Goal: Book appointment/travel/reservation

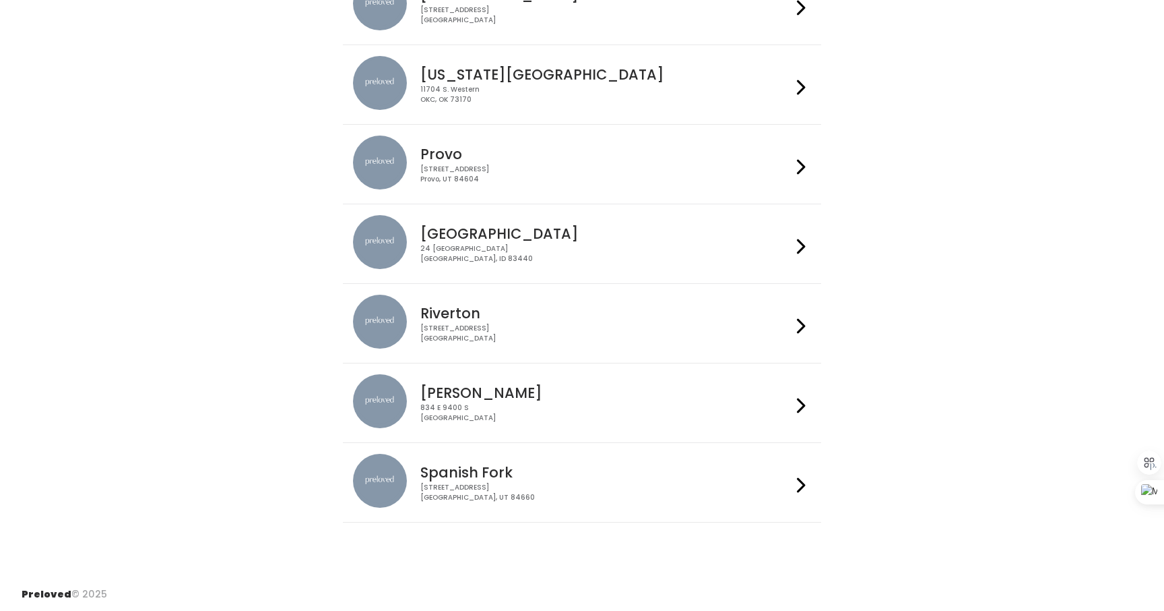
scroll to position [410, 0]
click at [522, 481] on div "[STREET_ADDRESS]" at bounding box center [606, 491] width 371 height 20
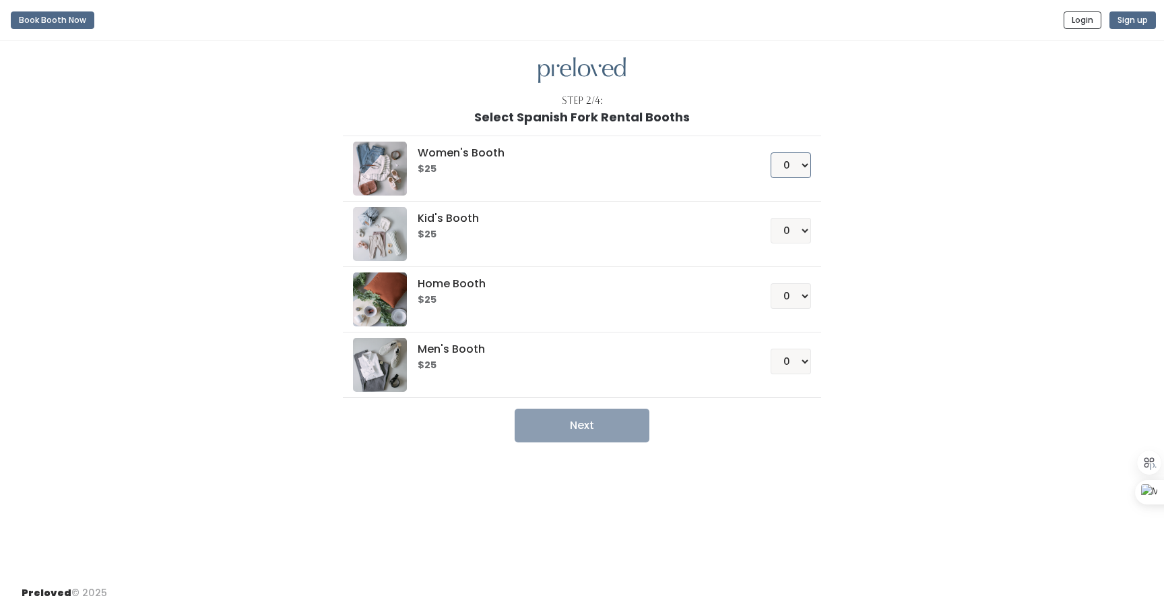
click at [797, 166] on select "0 1 2 3 4" at bounding box center [791, 165] width 40 height 26
select select "1"
click at [771, 152] on select "0 1 2 3 4" at bounding box center [791, 165] width 40 height 26
click at [604, 427] on button "Next" at bounding box center [582, 425] width 135 height 34
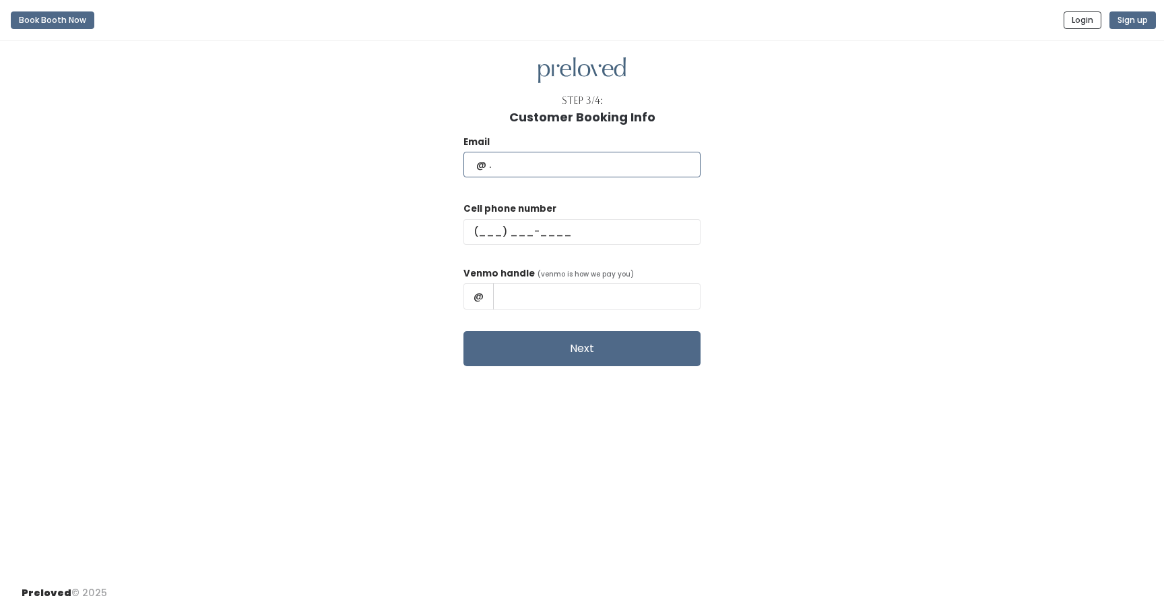
click at [549, 166] on input "text" at bounding box center [582, 165] width 237 height 26
type input "brittanyallred@gmail.com"
type input "(801) 400-0233"
click at [563, 292] on input "text" at bounding box center [597, 296] width 208 height 26
type input "Brittany-Allred-1"
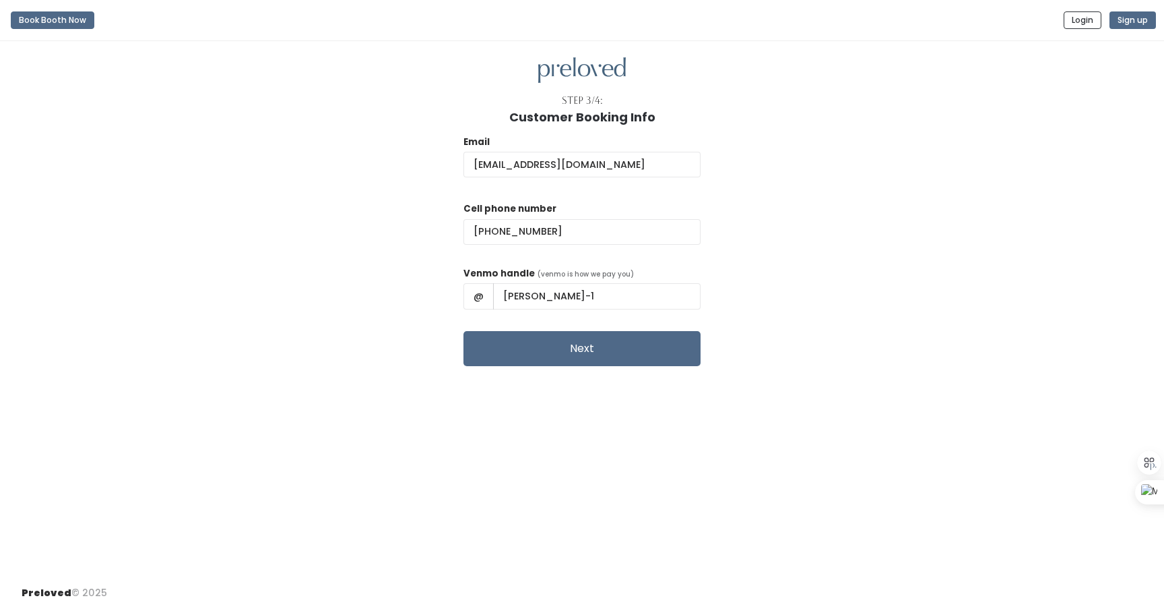
click at [871, 361] on div "Email brittanyallred@gmail.com Cell phone number (801) 400-0233 Venmo handle (v…" at bounding box center [582, 245] width 1121 height 242
click at [572, 359] on button "Next" at bounding box center [582, 348] width 237 height 35
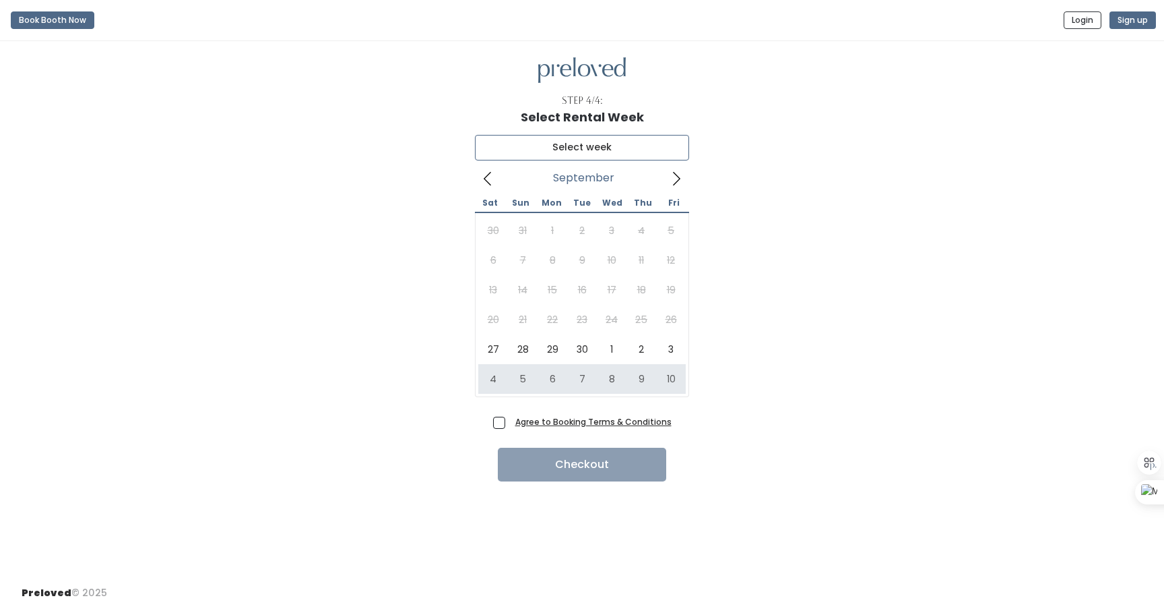
type input "October 4 to October 10"
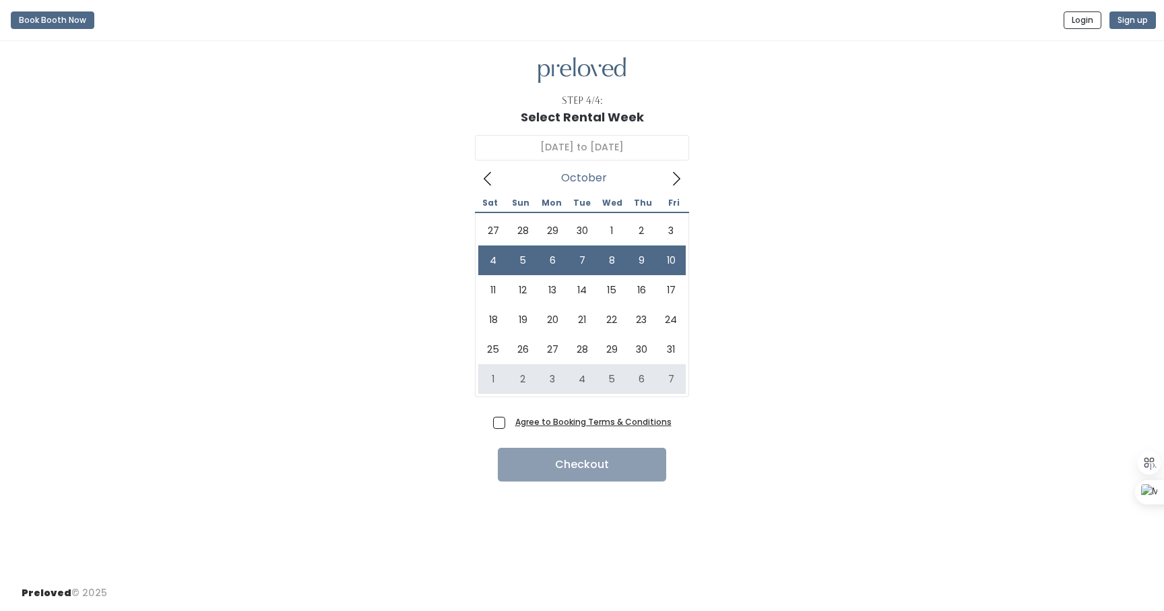
click at [538, 423] on u "Agree to Booking Terms & Conditions" at bounding box center [594, 421] width 156 height 11
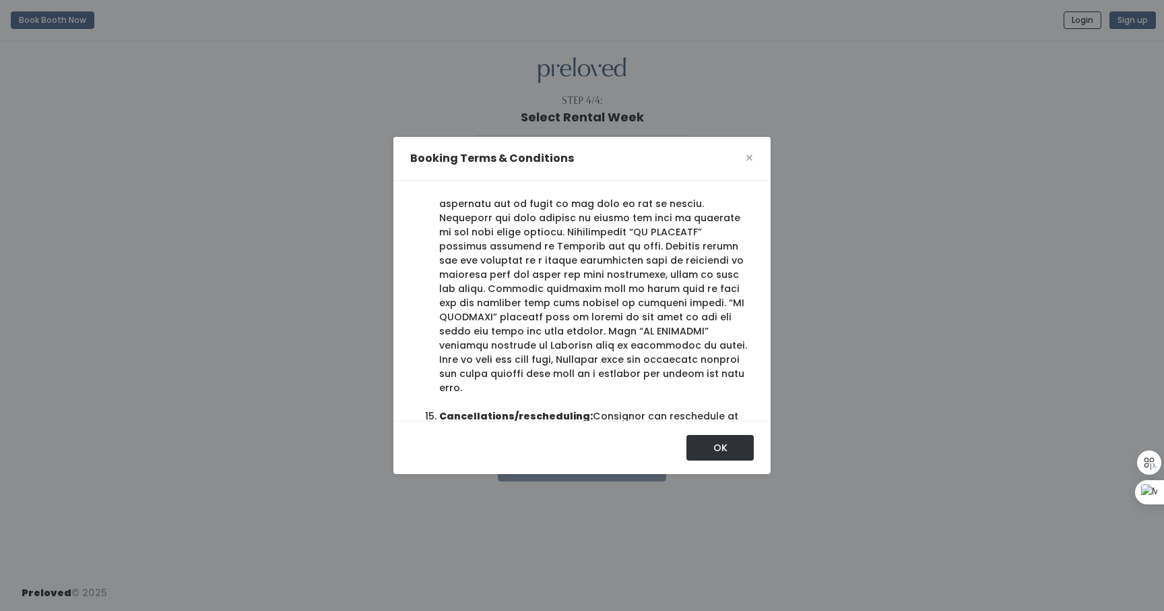
scroll to position [2254, 0]
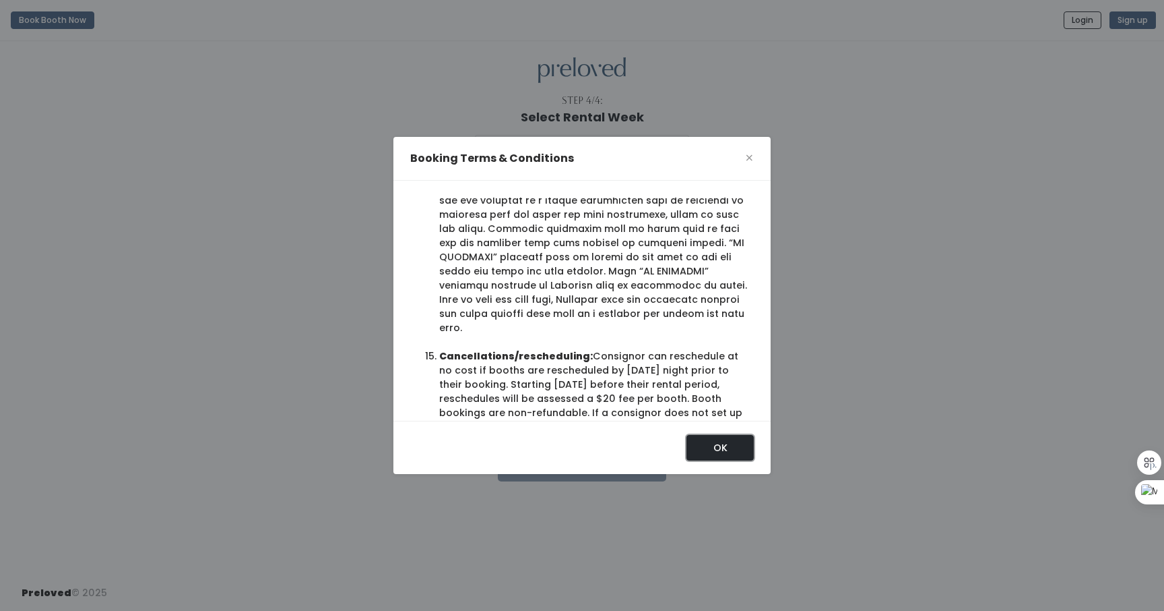
click at [747, 446] on button "OK" at bounding box center [720, 448] width 67 height 26
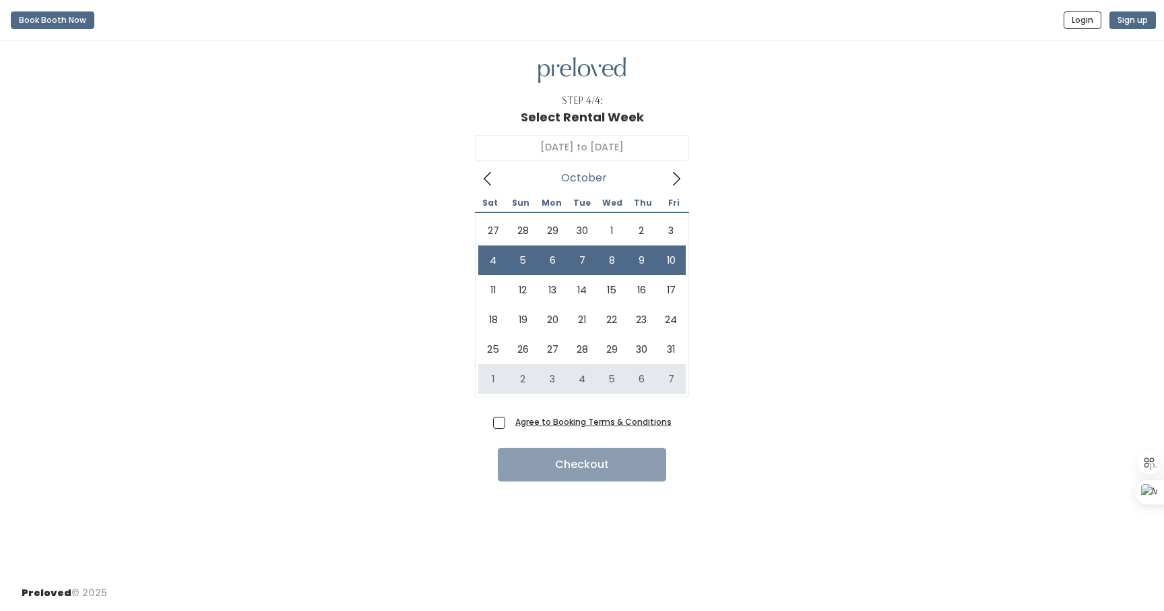
click at [510, 420] on span "Agree to Booking Terms & Conditions" at bounding box center [591, 420] width 162 height 13
click at [510, 420] on input "Agree to Booking Terms & Conditions" at bounding box center [514, 418] width 9 height 9
checkbox input "true"
click at [768, 432] on div "Agree to Booking Terms & Conditions Checkout" at bounding box center [582, 446] width 1121 height 69
click at [590, 467] on button "Checkout" at bounding box center [582, 464] width 168 height 34
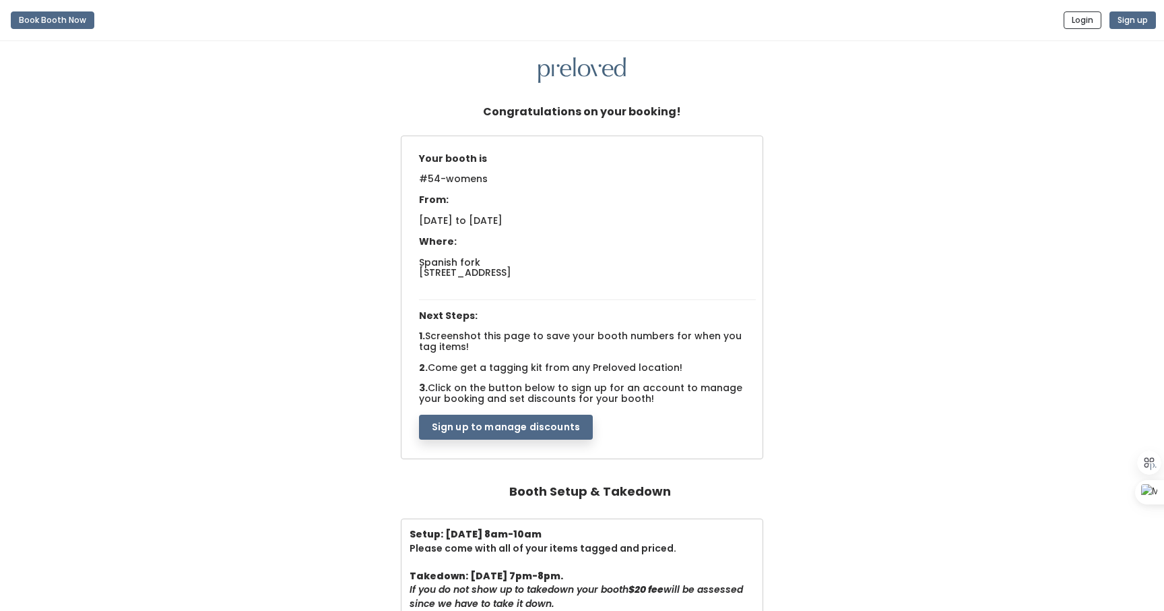
drag, startPoint x: 442, startPoint y: 338, endPoint x: 744, endPoint y: 351, distance: 302.2
click at [744, 351] on div "Your booth is #54-womens From: Sat. Oct 4 to Fri. Oct 10, 2025 Where: Spanish f…" at bounding box center [587, 293] width 351 height 293
click at [865, 358] on div "Your booth is #54-womens From: Sat. Oct 4 to Fri. Oct 10, 2025 Where: Spanish f…" at bounding box center [582, 298] width 1138 height 327
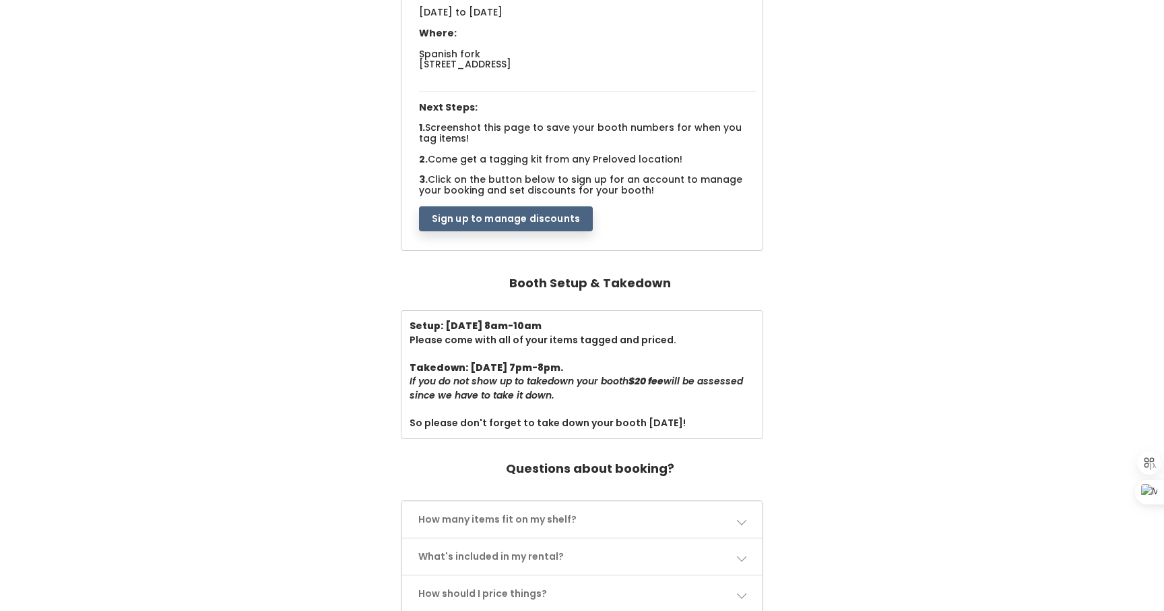
scroll to position [214, 0]
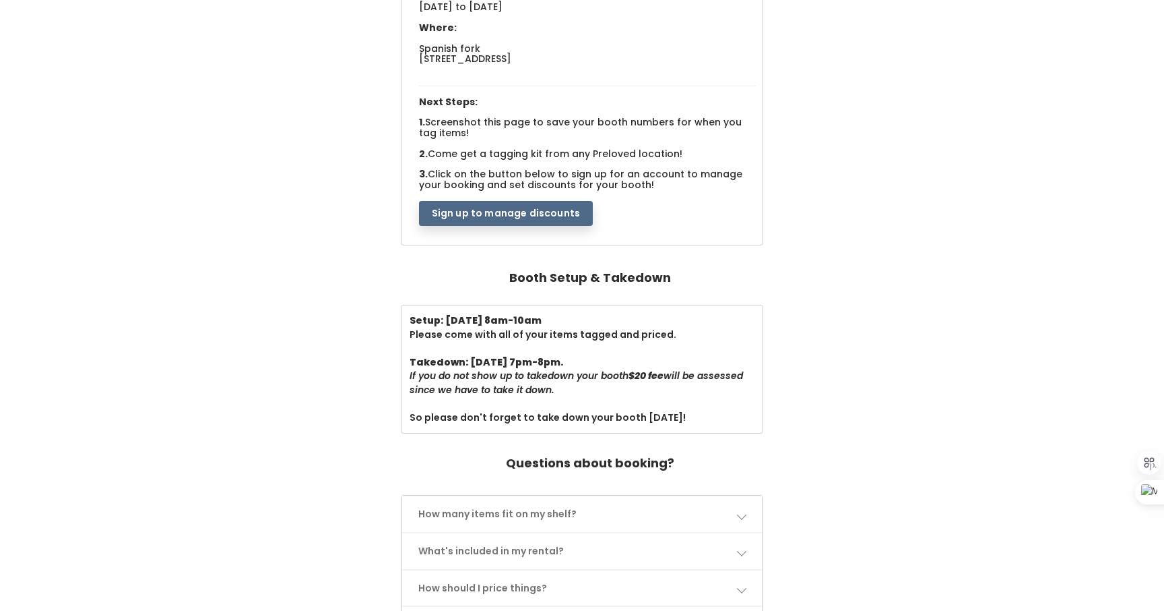
drag, startPoint x: 443, startPoint y: 321, endPoint x: 677, endPoint y: 338, distance: 235.2
click at [678, 338] on div "Setup: Saturday 8am-10am Please come with all of your items tagged and priced. …" at bounding box center [583, 368] width 346 height 111
click at [470, 382] on icon "If you do not show up to takedown your booth $20 fee will be assessed since we …" at bounding box center [577, 383] width 334 height 28
drag, startPoint x: 441, startPoint y: 378, endPoint x: 568, endPoint y: 392, distance: 128.1
click at [569, 393] on div "Setup: Saturday 8am-10am Please come with all of your items tagged and priced. …" at bounding box center [583, 368] width 346 height 111
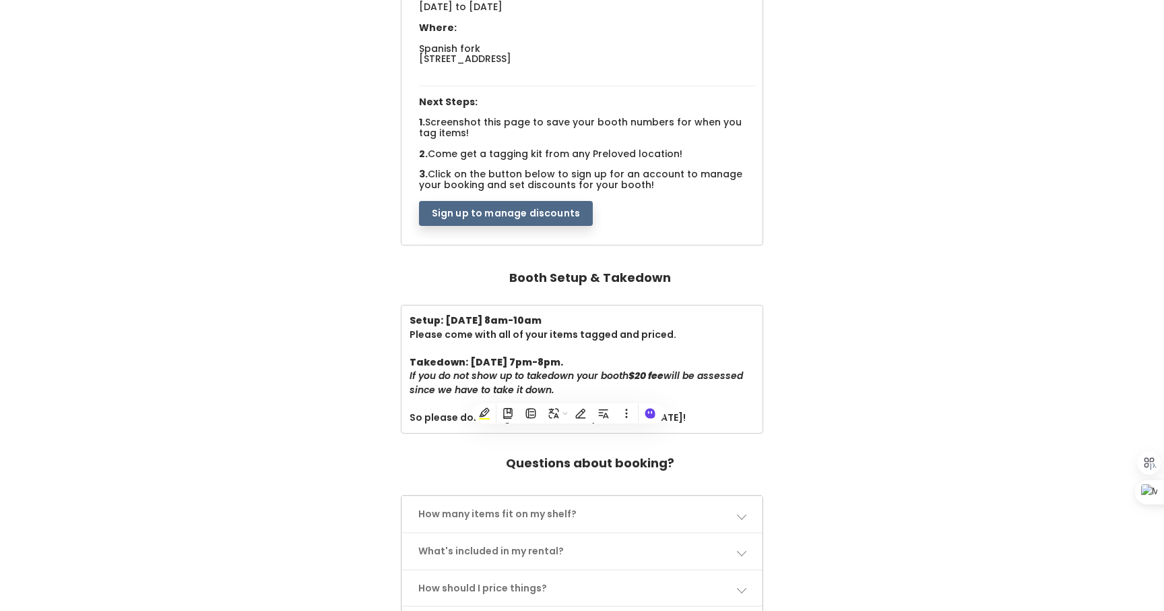
click at [363, 402] on div "Setup: Saturday 8am-10am Please come with all of your items tagged and priced. …" at bounding box center [582, 369] width 1138 height 129
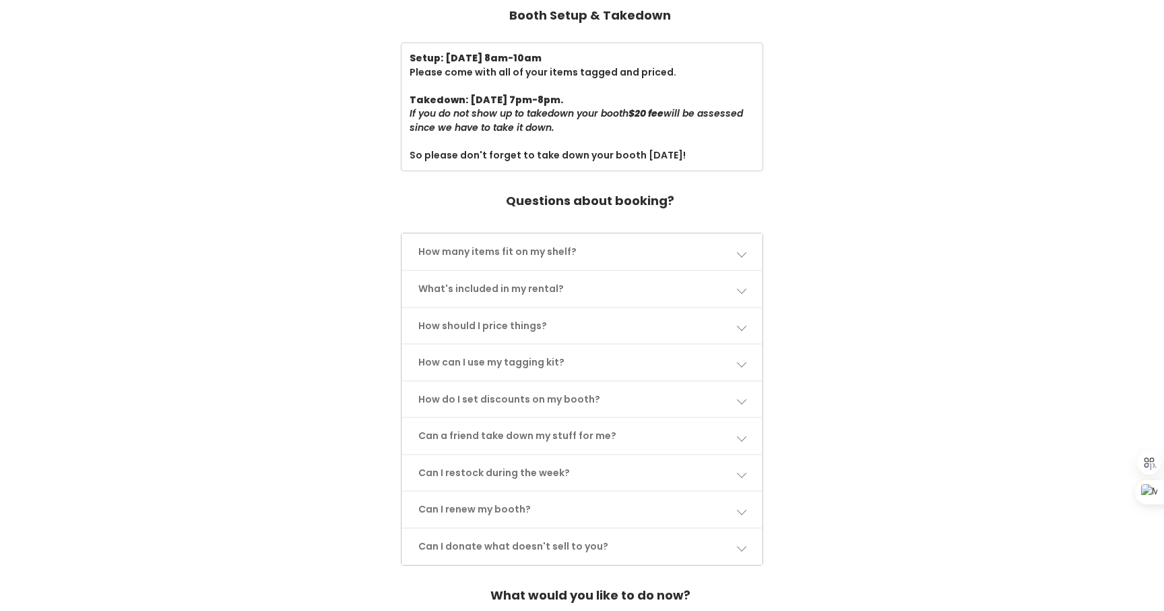
scroll to position [478, 0]
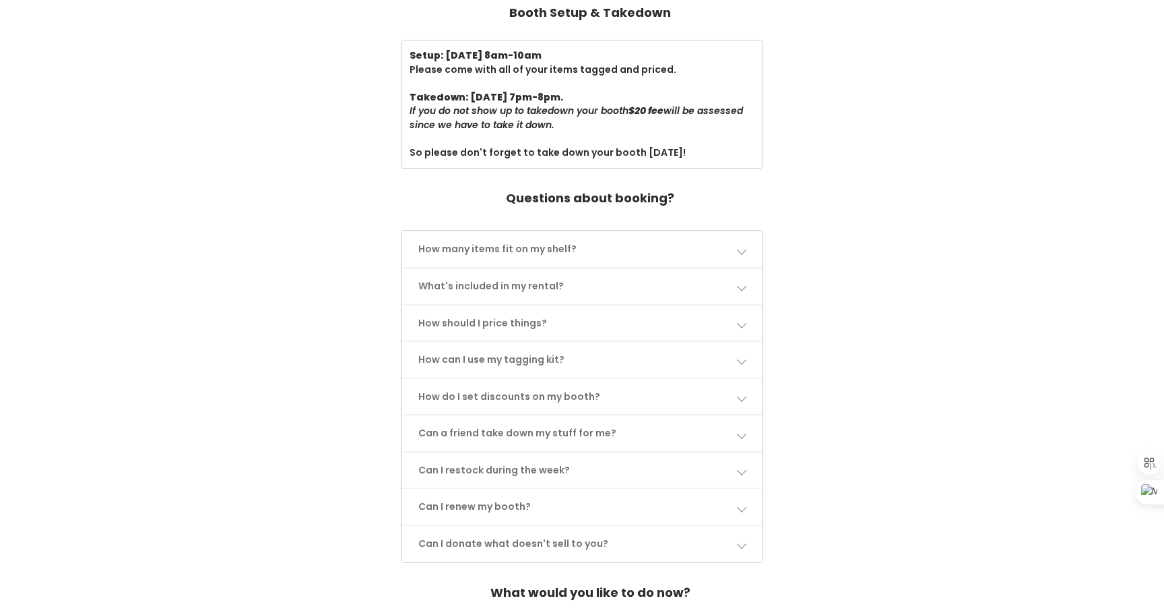
click at [490, 243] on link "How many items fit on my shelf?" at bounding box center [582, 249] width 361 height 36
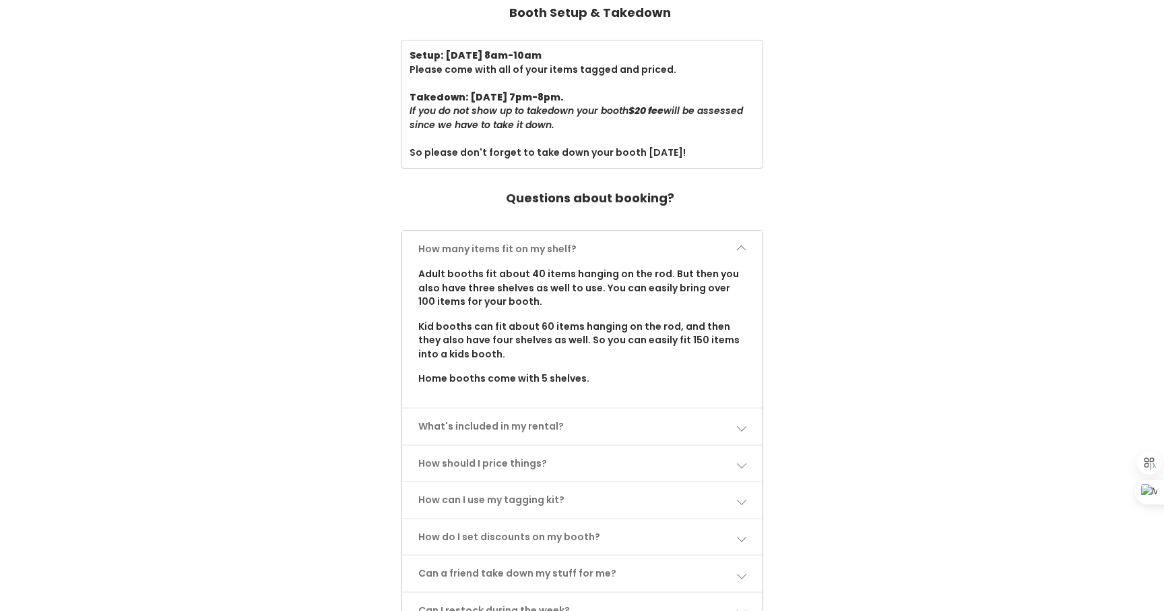
click at [489, 247] on link "How many items fit on my shelf?" at bounding box center [582, 249] width 361 height 36
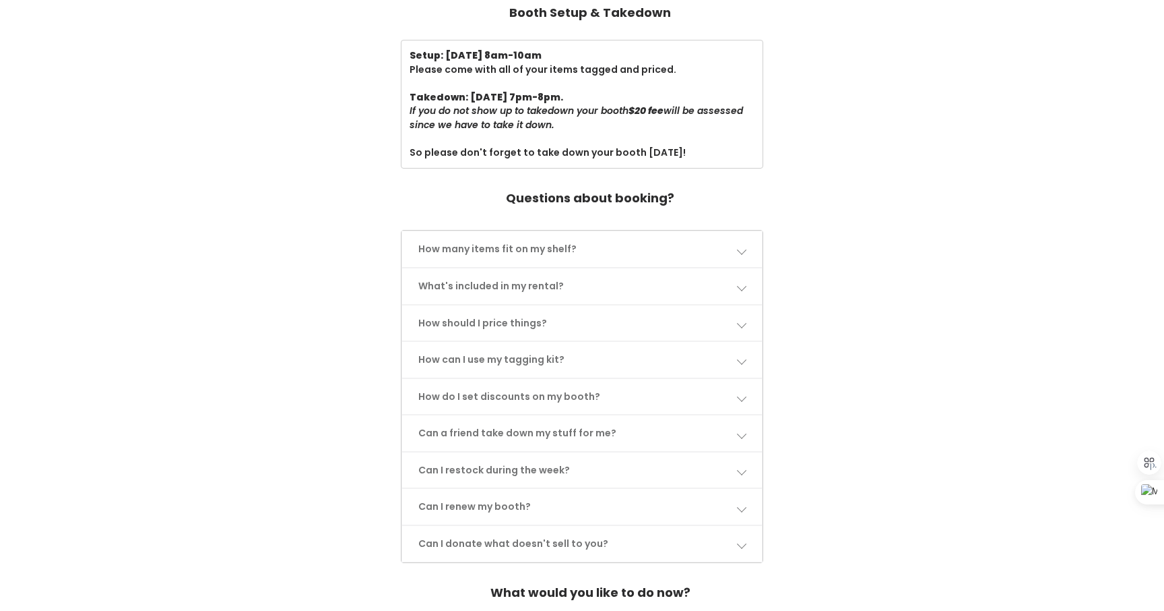
click at [480, 282] on link "What's included in my rental?" at bounding box center [582, 286] width 361 height 36
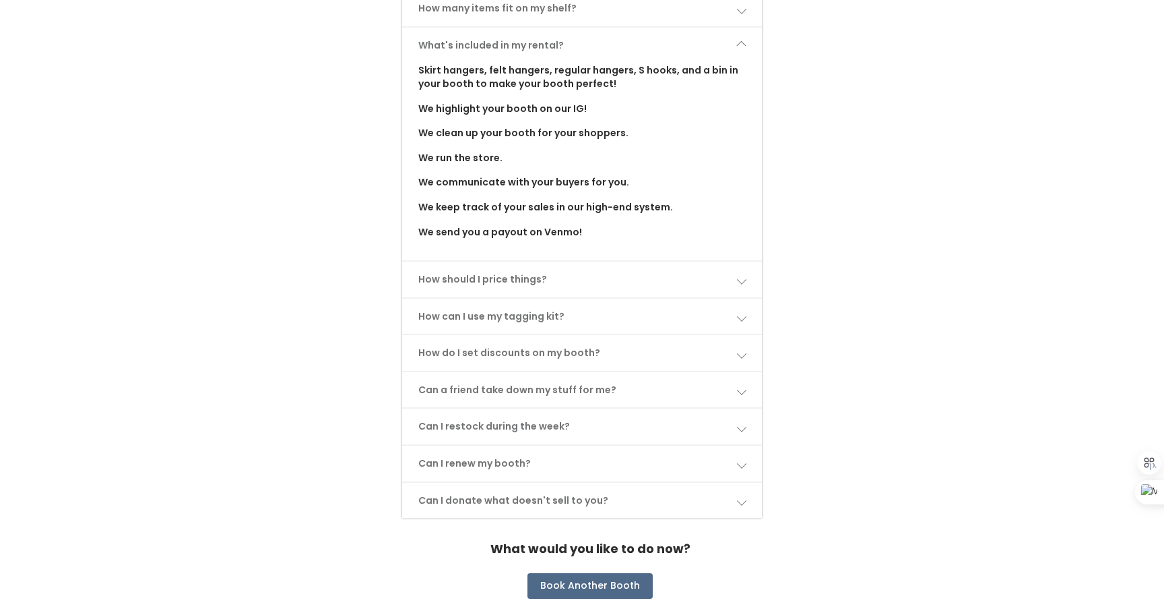
scroll to position [761, 0]
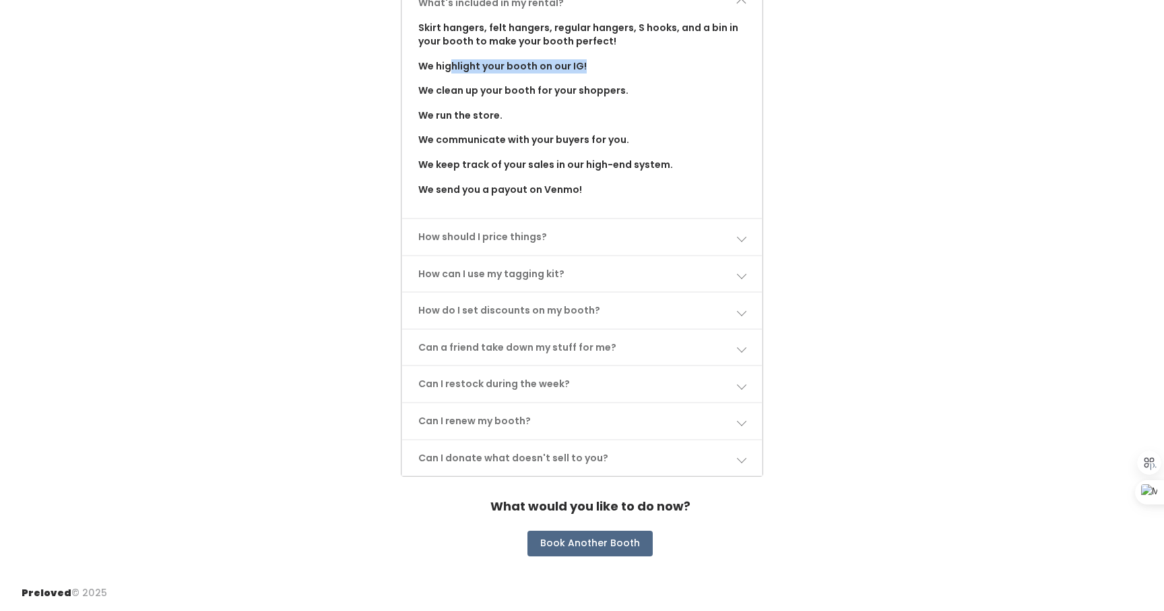
drag, startPoint x: 453, startPoint y: 65, endPoint x: 606, endPoint y: 65, distance: 153.0
click at [606, 65] on p "We highlight your booth on our IG!" at bounding box center [582, 66] width 328 height 14
click at [293, 190] on div "How many items fit on my shelf? Adult booths fit about 40 items hanging on the …" at bounding box center [582, 220] width 1138 height 546
click at [470, 233] on link "How should I price things?" at bounding box center [582, 237] width 361 height 36
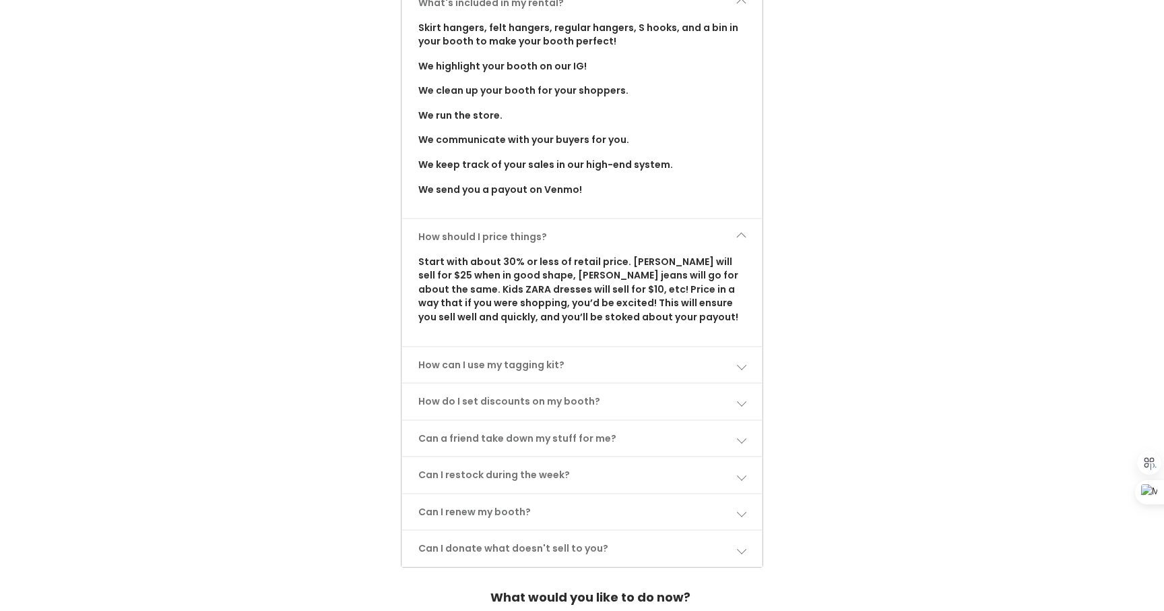
click at [488, 363] on link "How can I use my tagging kit?" at bounding box center [582, 365] width 361 height 36
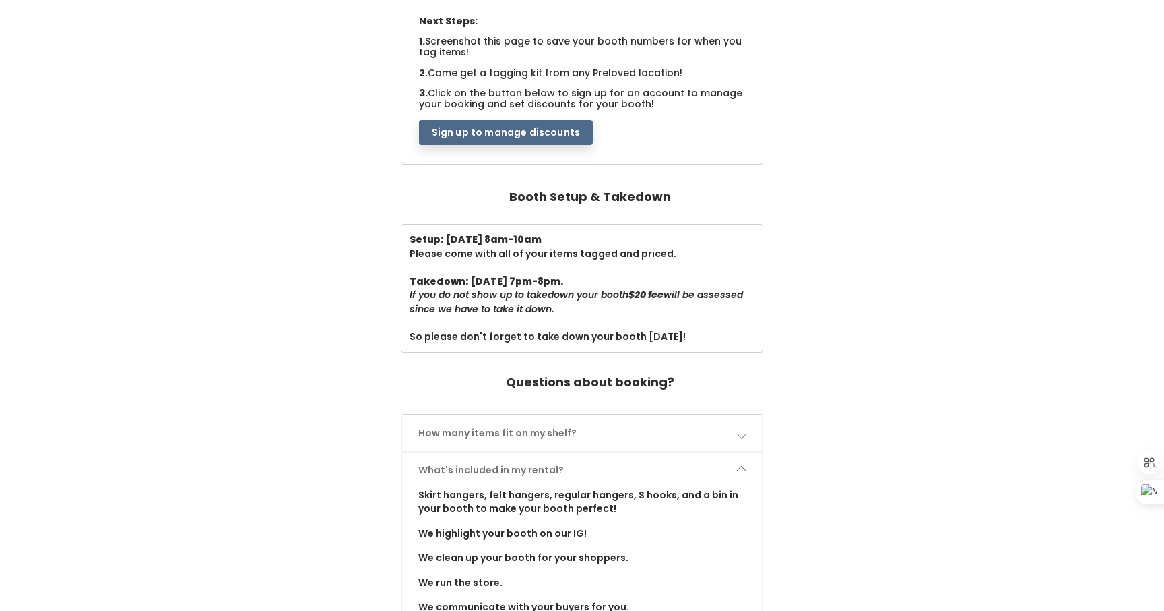
scroll to position [0, 0]
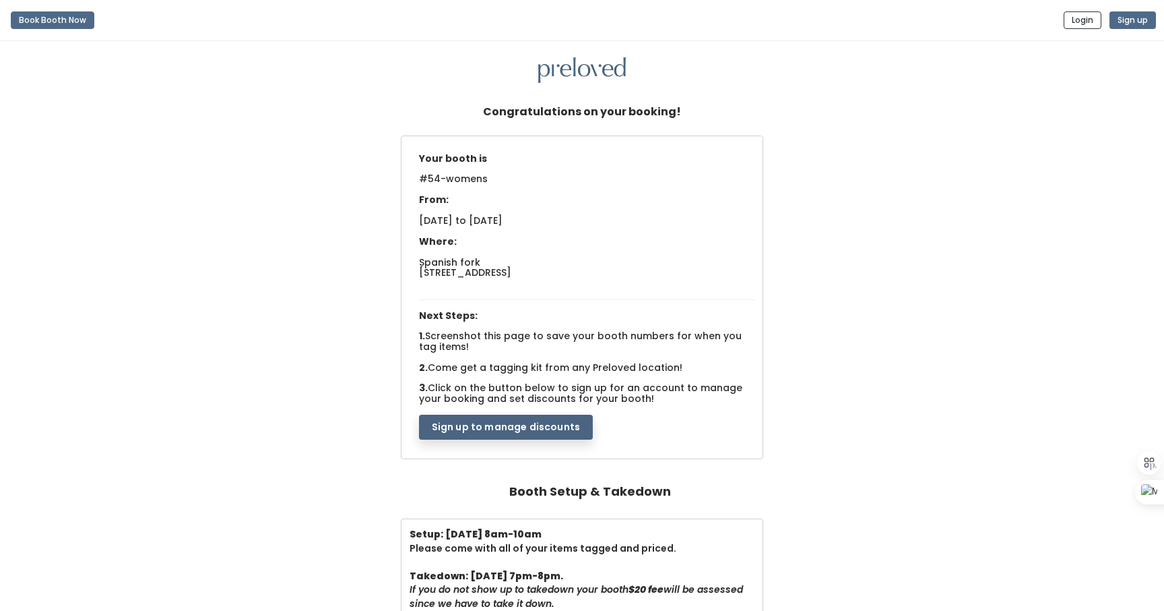
click at [508, 431] on button "Sign up to manage discounts" at bounding box center [506, 427] width 174 height 26
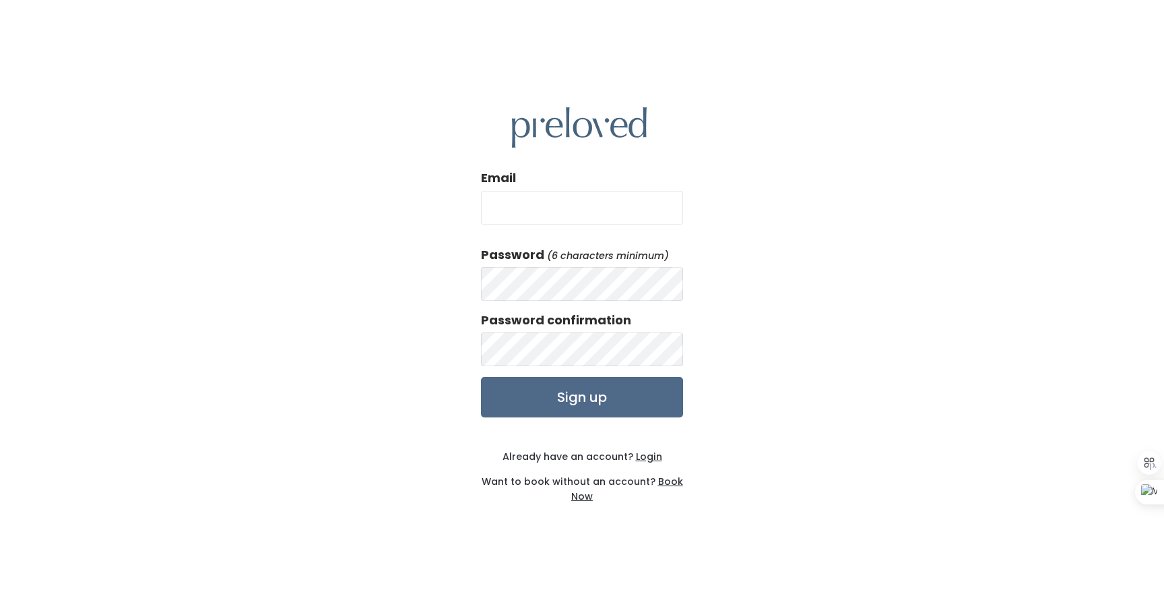
click at [551, 206] on input "Email" at bounding box center [582, 208] width 202 height 34
type input "[EMAIL_ADDRESS][DOMAIN_NAME]"
click at [809, 236] on div "Email [EMAIL_ADDRESS][DOMAIN_NAME] Password (6 characters minimum) Password con…" at bounding box center [582, 305] width 1164 height 611
click at [594, 404] on input "Sign up" at bounding box center [582, 397] width 202 height 40
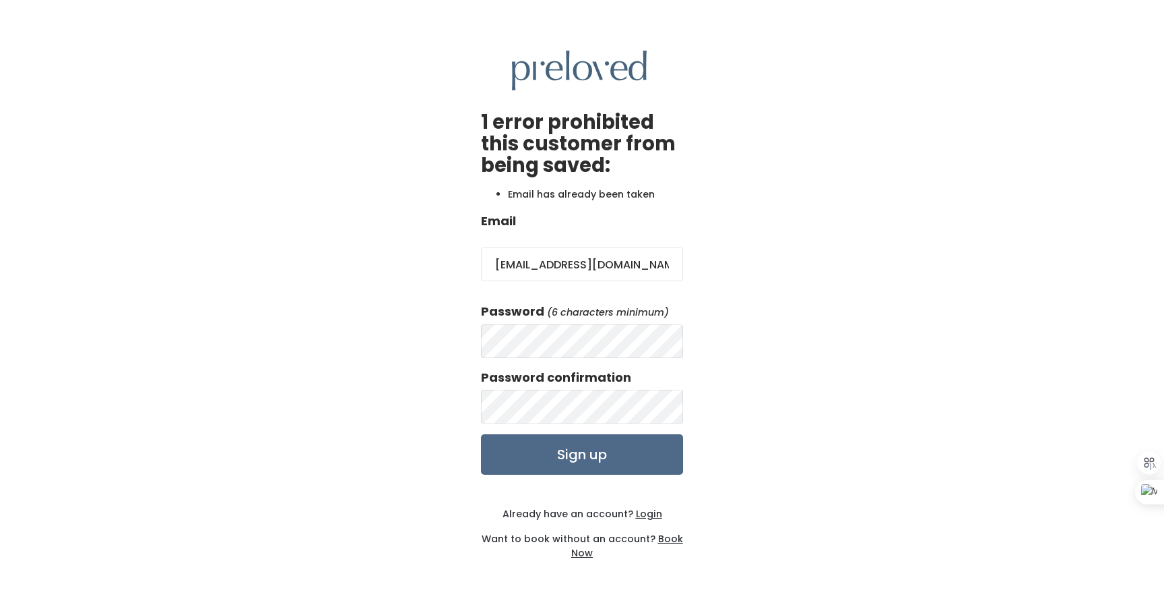
click at [723, 163] on div "1 error prohibited this customer from being saved: Email has already been taken…" at bounding box center [582, 305] width 1164 height 611
drag, startPoint x: 544, startPoint y: 191, endPoint x: 738, endPoint y: 191, distance: 193.4
click at [738, 191] on div "1 error prohibited this customer from being saved: Email has already been taken…" at bounding box center [582, 305] width 1164 height 611
click at [774, 215] on icon at bounding box center [773, 212] width 10 height 9
click at [653, 511] on u "Login" at bounding box center [649, 513] width 26 height 13
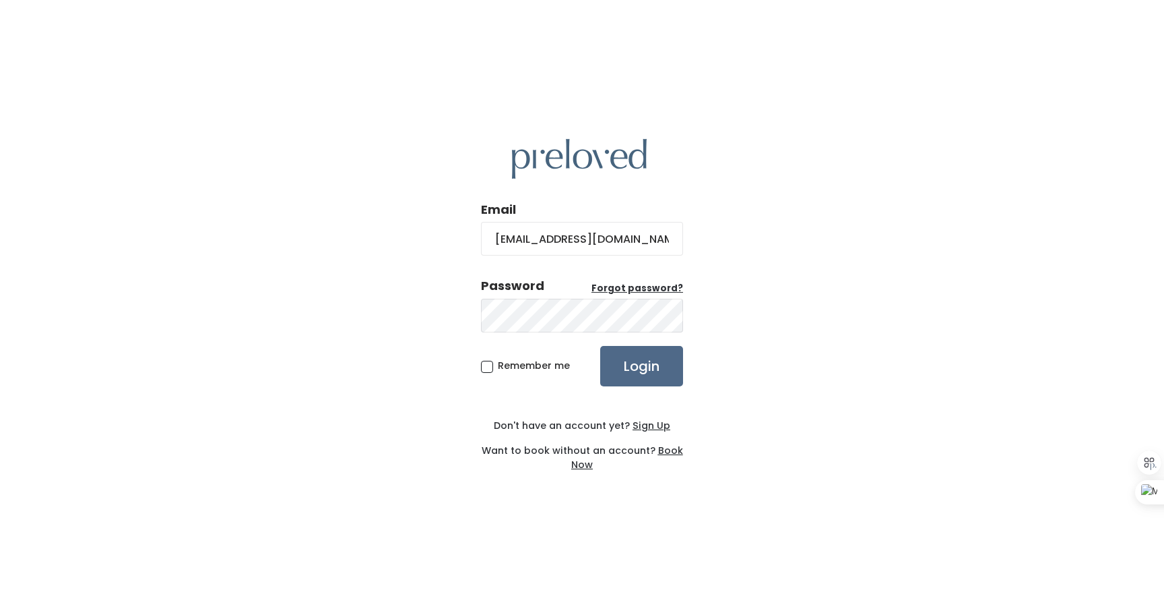
click at [600, 346] on input "Login" at bounding box center [641, 366] width 83 height 40
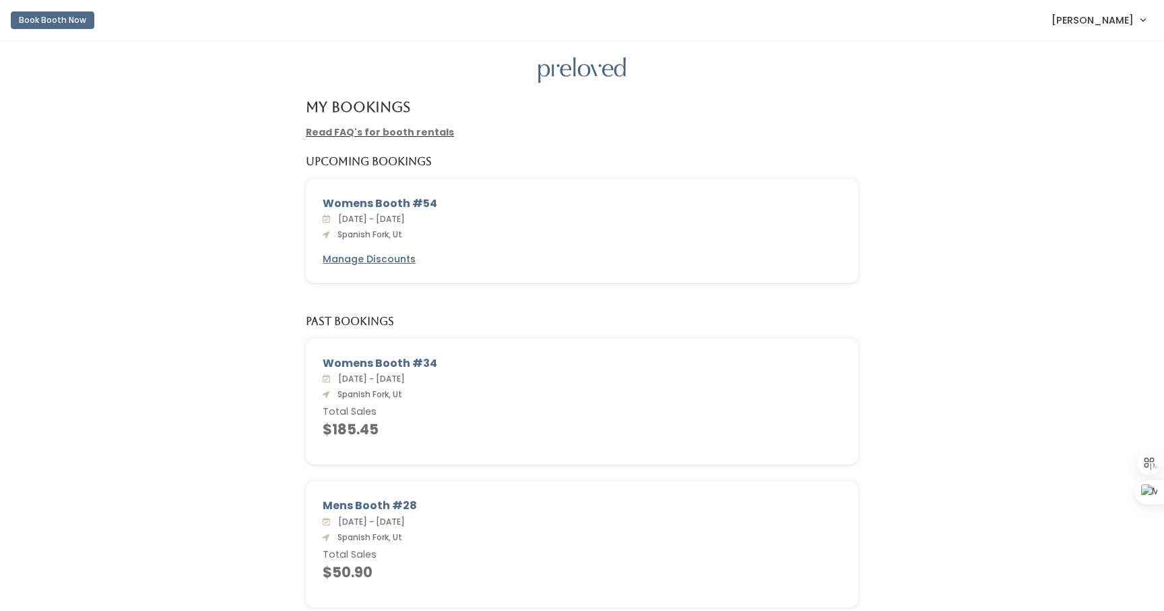
click at [227, 203] on div "Womens Booth #54 [DATE] - [DATE] Spanish Fork, Ut Manage Discounts" at bounding box center [582, 239] width 1138 height 121
click at [234, 210] on div "Womens Booth #54 [DATE] - [DATE] Spanish Fork, Ut Manage Discounts" at bounding box center [582, 239] width 1138 height 121
click at [370, 260] on u "Manage Discounts" at bounding box center [369, 258] width 93 height 13
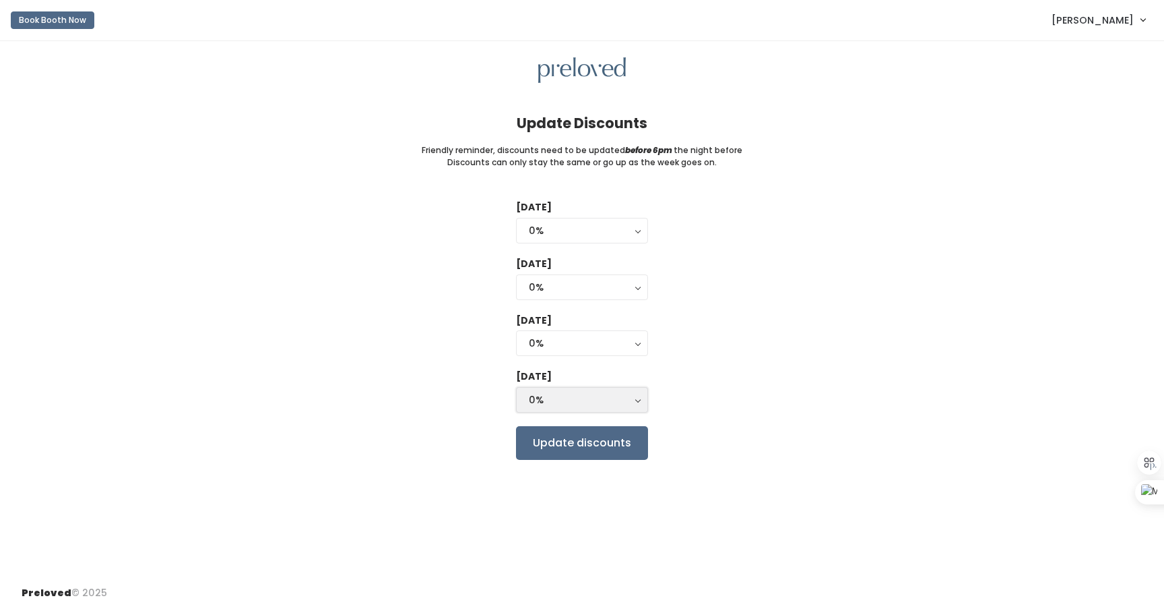
click at [642, 404] on button "0%" at bounding box center [582, 400] width 132 height 26
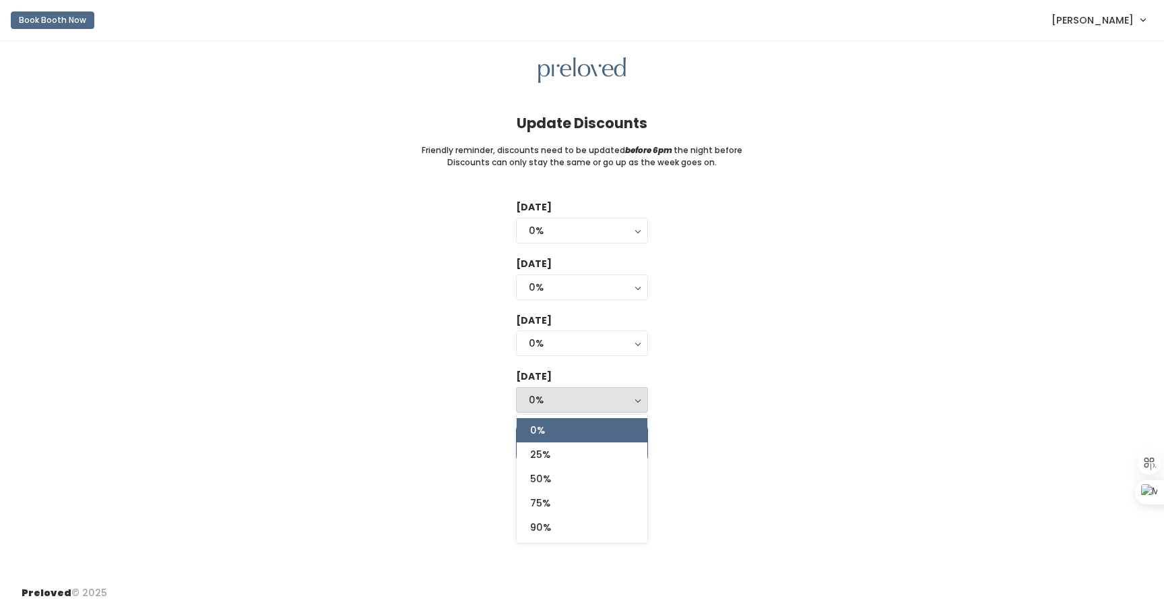
click at [765, 356] on div "[DATE] 0% 25% 50% 75% 90% 0% [DATE] 0% 25% 50% 75% 90% 0% [DATE] 0% 25% 50% 75%…" at bounding box center [582, 329] width 1121 height 259
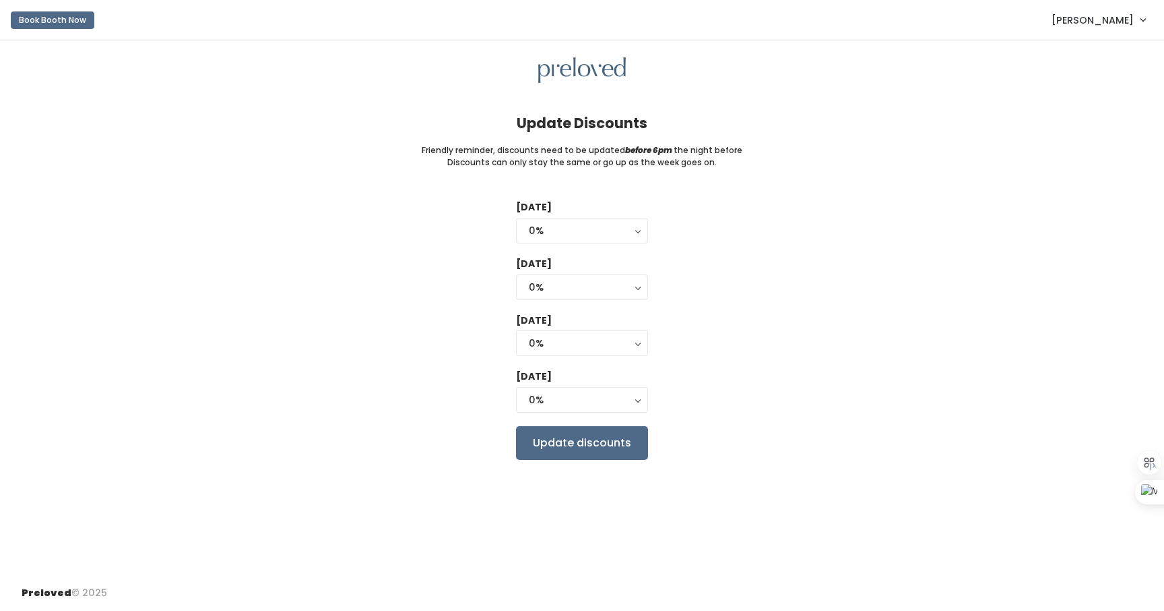
click at [765, 356] on div "[DATE] 0% 25% 50% 75% 90% 0% [DATE] 0% 25% 50% 75% 90% 0% [DATE] 0% 25% 50% 75%…" at bounding box center [582, 329] width 1121 height 259
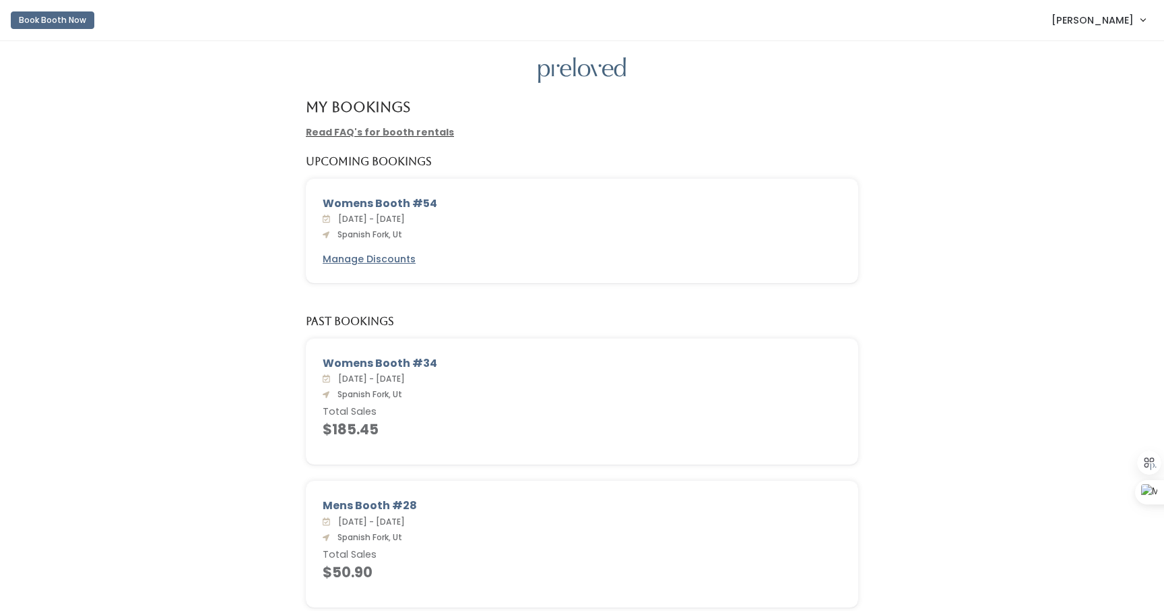
click at [418, 133] on link "Read FAQ's for booth rentals" at bounding box center [380, 131] width 148 height 13
click at [943, 121] on div "My Bookings" at bounding box center [582, 112] width 1138 height 26
click at [1104, 23] on span "[PERSON_NAME]" at bounding box center [1093, 20] width 82 height 15
click at [1081, 77] on link "Account settings" at bounding box center [1098, 77] width 121 height 24
